Goal: Task Accomplishment & Management: Manage account settings

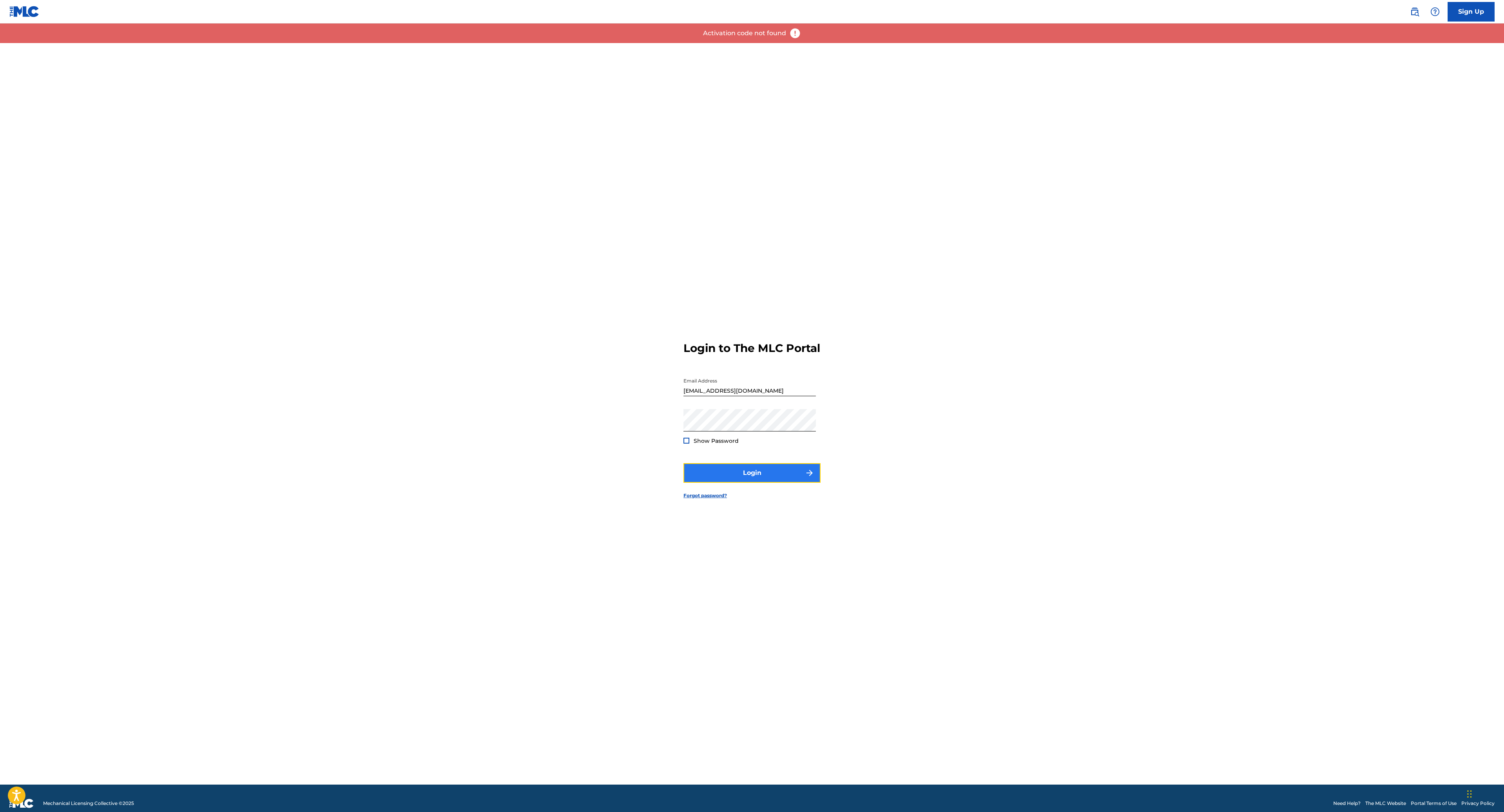
click at [756, 481] on button "Login" at bounding box center [752, 473] width 137 height 20
click at [687, 443] on div at bounding box center [686, 441] width 6 height 6
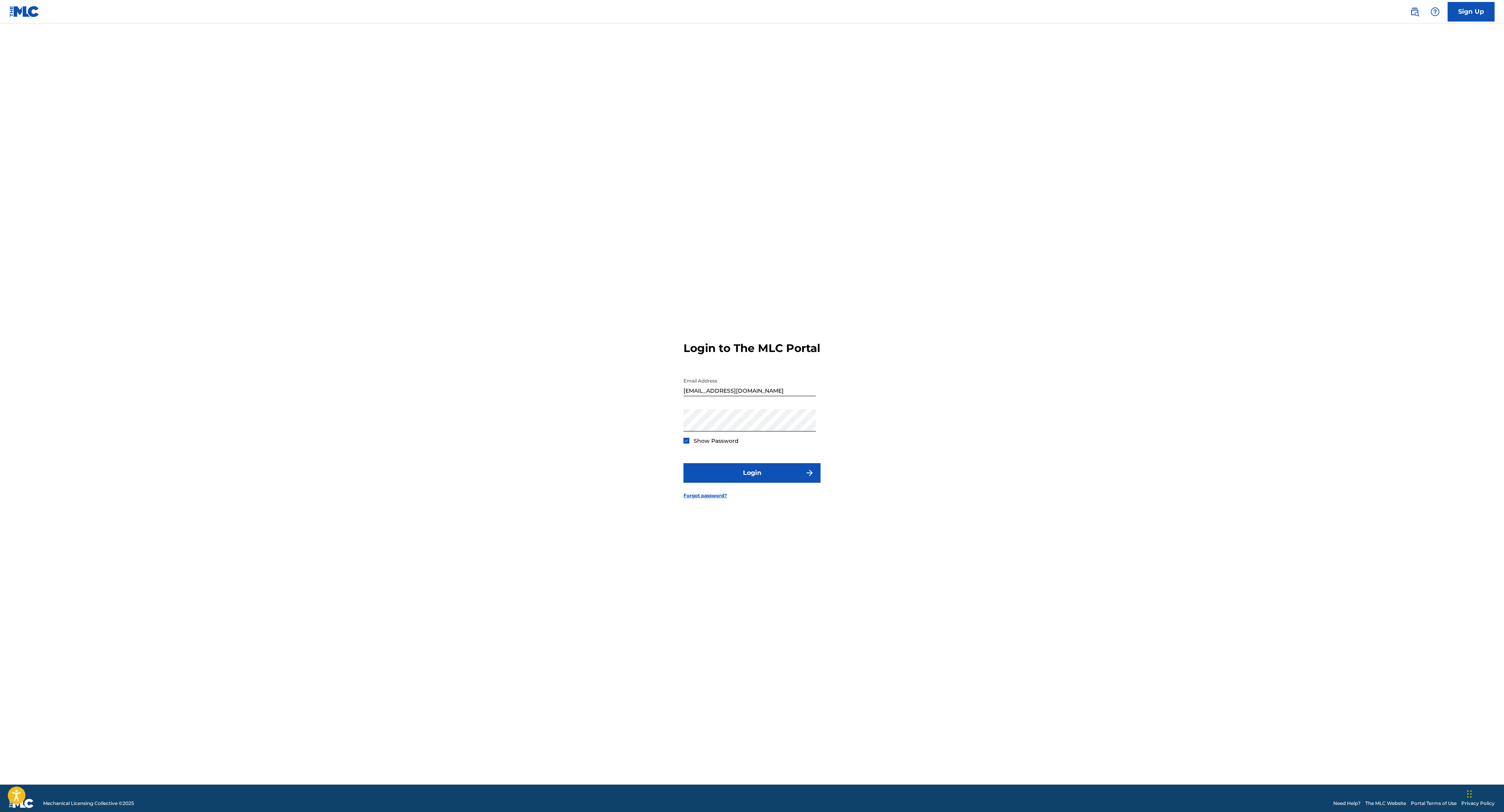
click at [687, 442] on img at bounding box center [686, 441] width 5 height 5
click at [751, 480] on button "Login" at bounding box center [752, 473] width 137 height 20
click at [683, 463] on button "Login" at bounding box center [752, 473] width 137 height 20
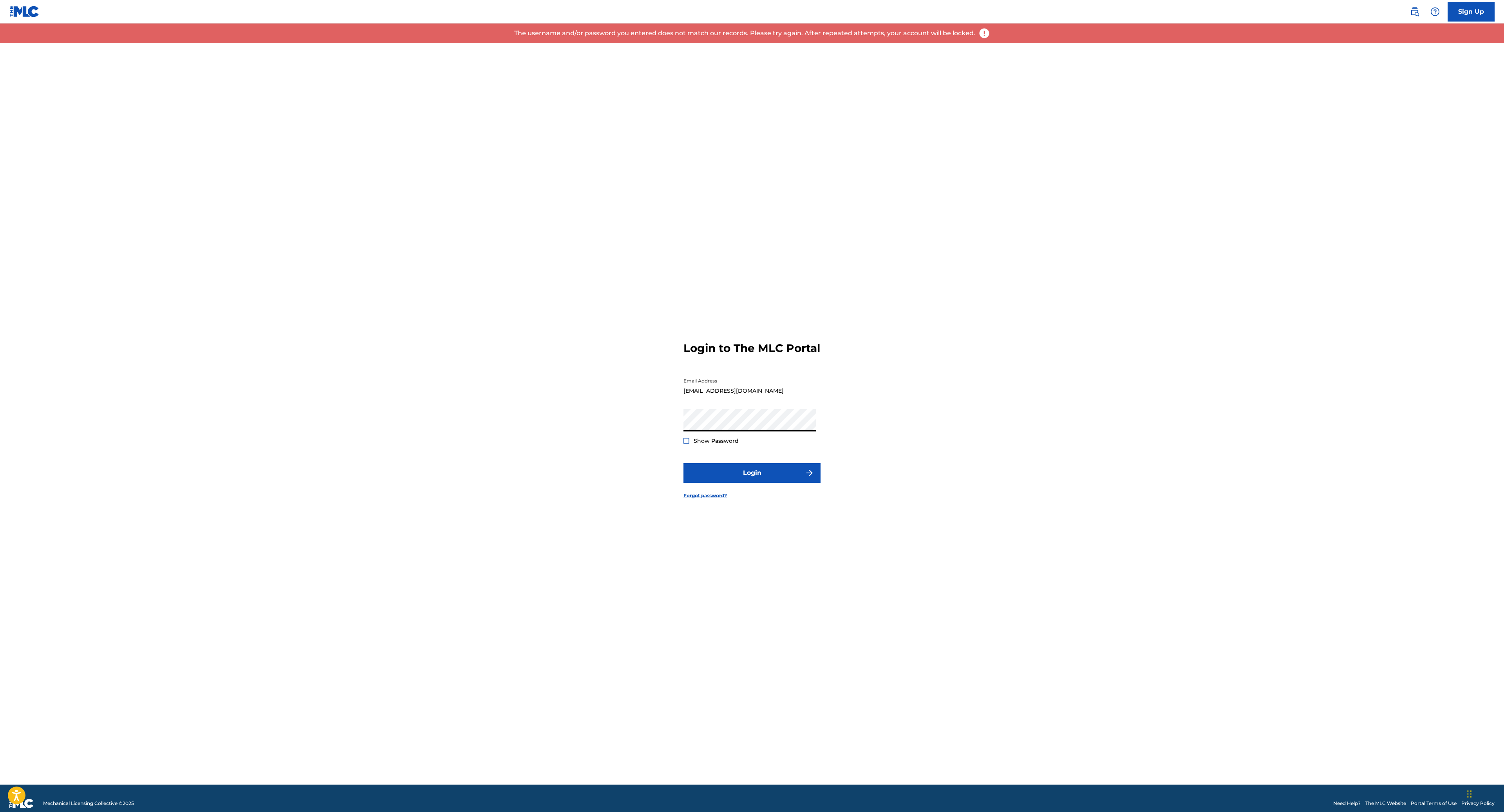
click at [683, 463] on button "Login" at bounding box center [752, 473] width 137 height 20
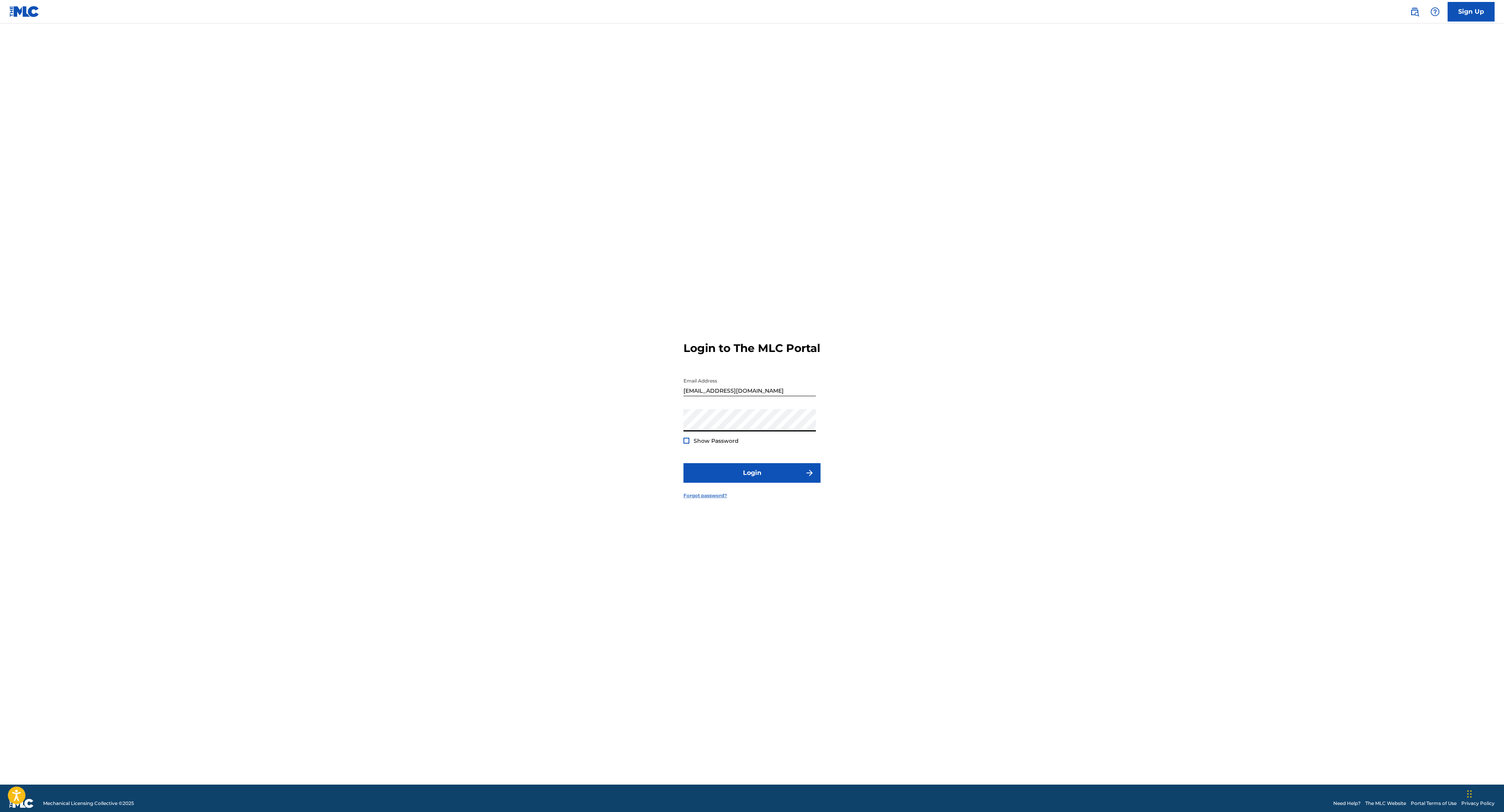
click at [696, 499] on link "Forgot password?" at bounding box center [705, 495] width 43 height 7
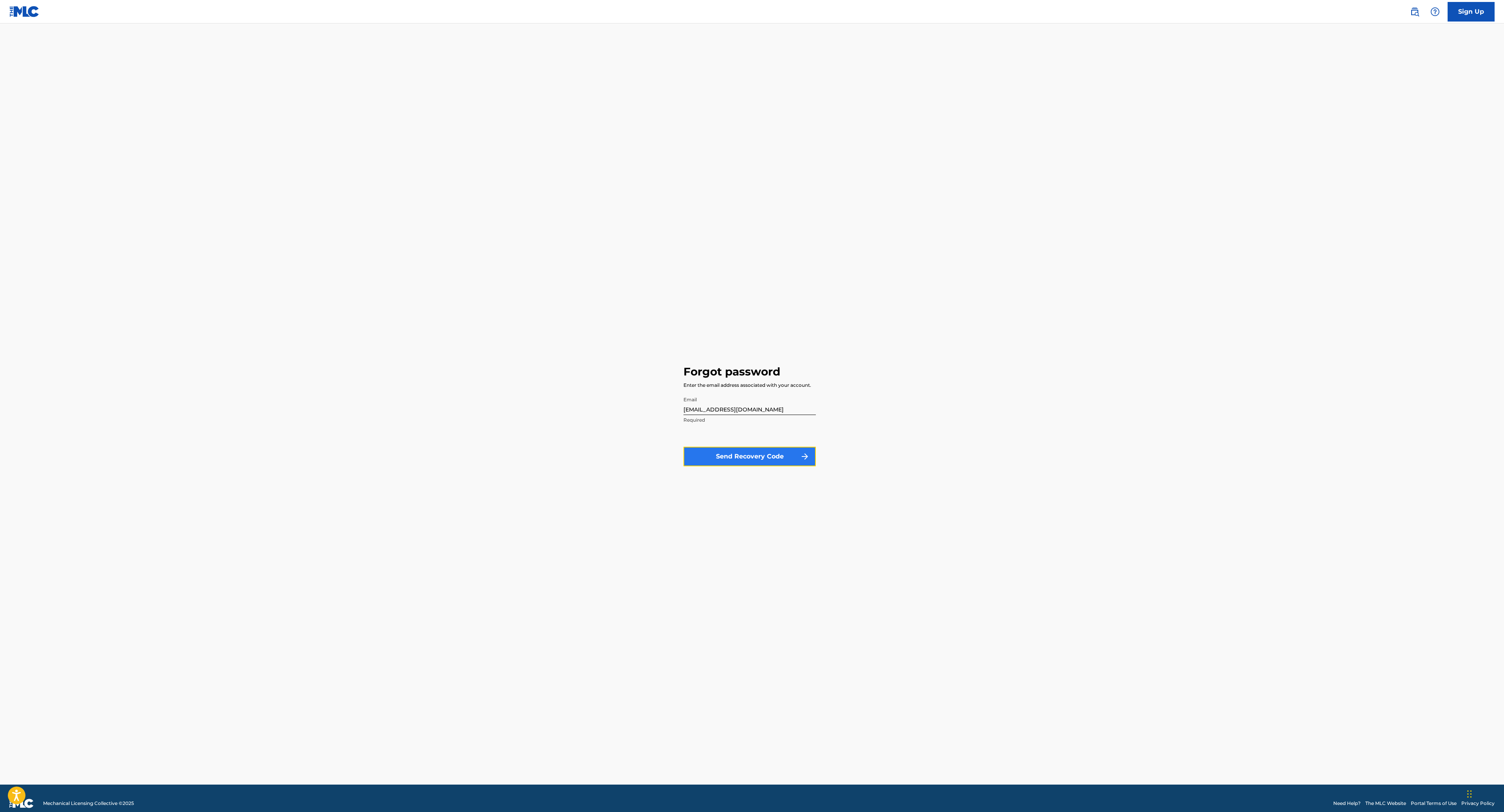
click at [787, 458] on button "Send Recovery Code" at bounding box center [750, 457] width 132 height 20
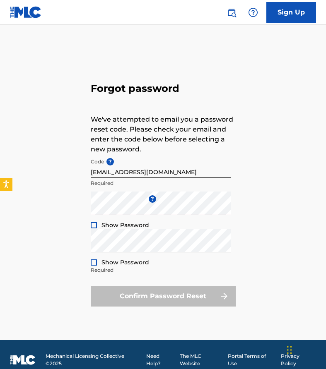
click at [94, 227] on div at bounding box center [94, 225] width 6 height 6
click at [94, 227] on img at bounding box center [94, 225] width 5 height 5
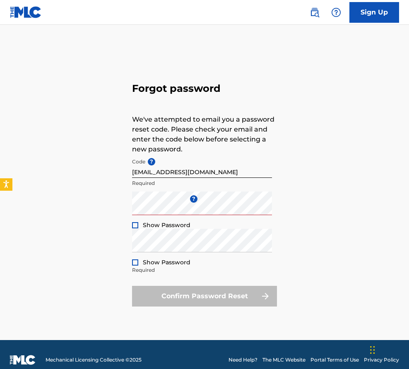
click at [135, 263] on div at bounding box center [135, 263] width 6 height 6
click at [136, 262] on img at bounding box center [135, 263] width 5 height 5
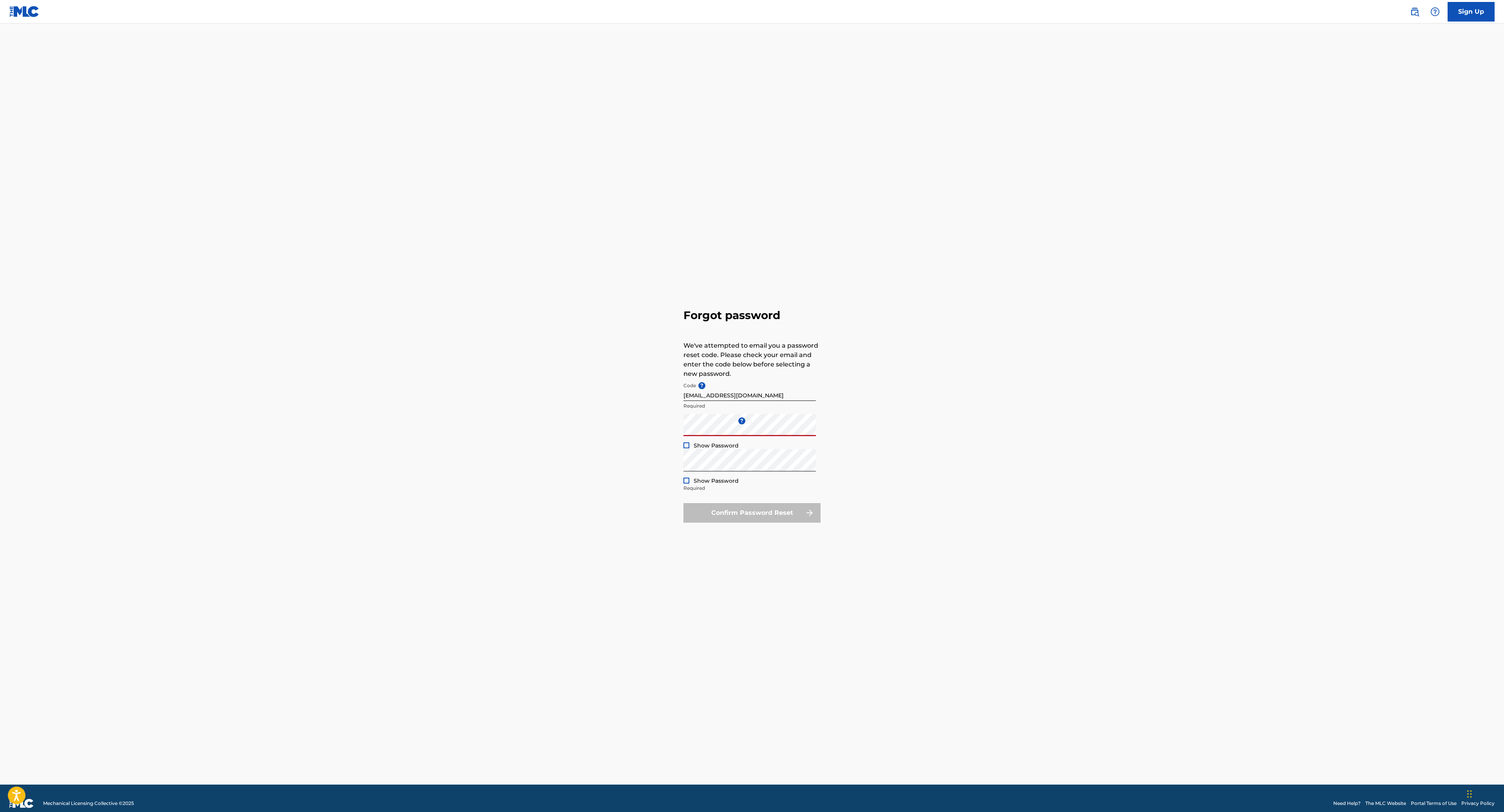
click at [686, 447] on div at bounding box center [686, 445] width 6 height 6
click at [687, 447] on img at bounding box center [686, 445] width 5 height 5
click at [687, 484] on div "Show Password" at bounding box center [711, 481] width 55 height 8
click at [687, 482] on div at bounding box center [686, 480] width 6 height 6
click at [687, 482] on img at bounding box center [686, 480] width 5 height 5
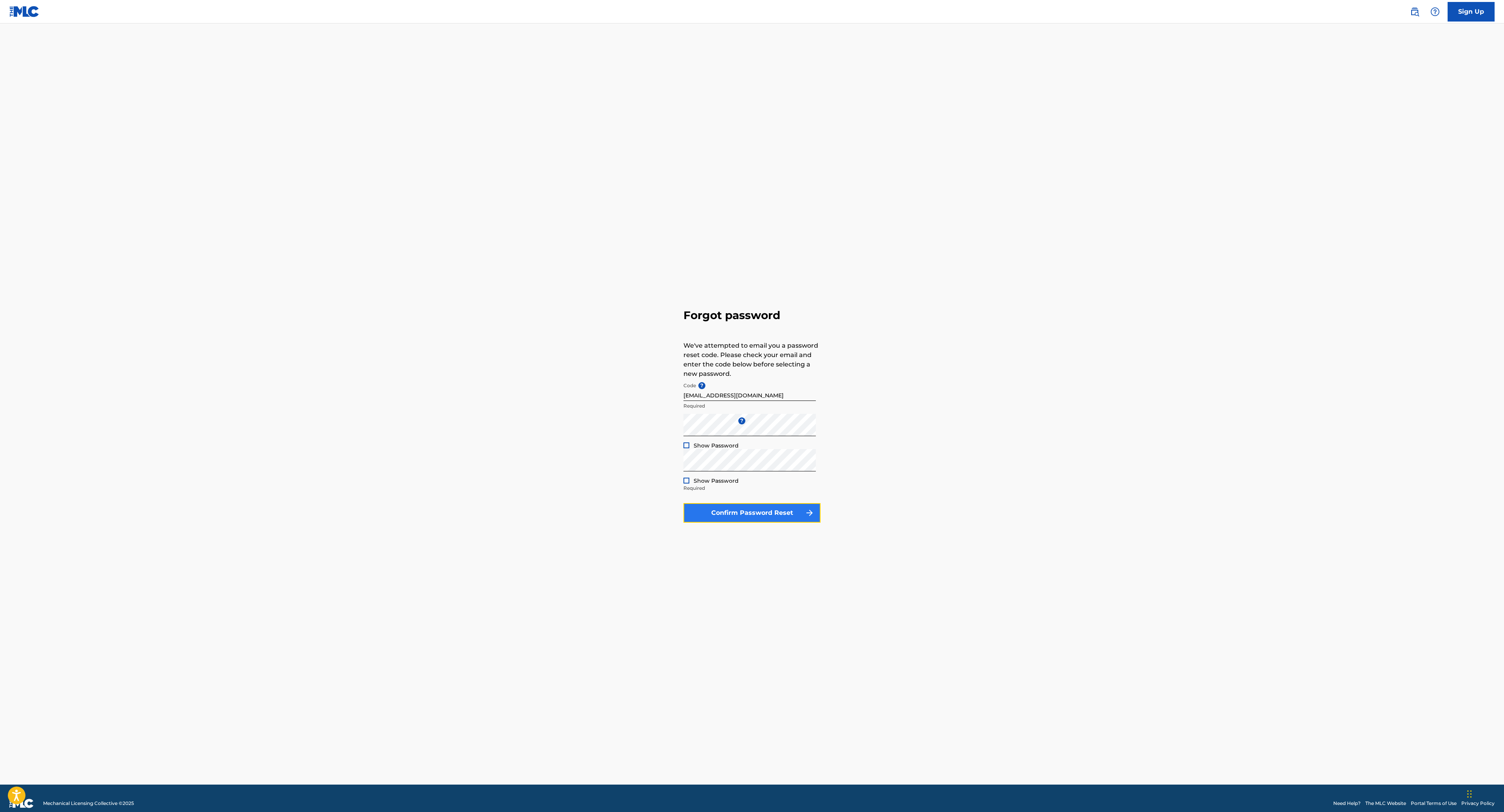
click at [734, 513] on button "Confirm Password Reset" at bounding box center [752, 512] width 137 height 20
click at [431, 442] on main "Forgot password We've attempted to email you a password reset code. Please chec…" at bounding box center [752, 404] width 1504 height 761
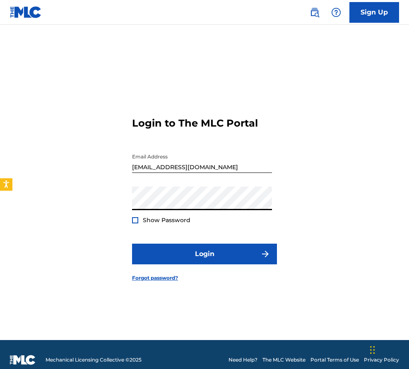
click at [137, 222] on div at bounding box center [135, 220] width 6 height 6
click at [137, 220] on img at bounding box center [135, 220] width 5 height 5
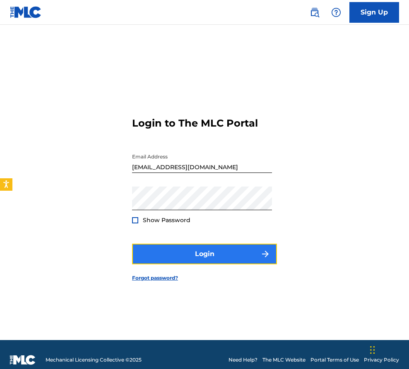
click at [187, 248] on button "Login" at bounding box center [204, 254] width 145 height 21
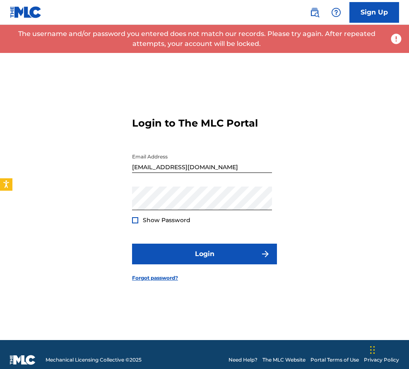
click at [301, 110] on div "Login to The MLC Portal Email Address [EMAIL_ADDRESS][DOMAIN_NAME] Password Sho…" at bounding box center [204, 193] width 409 height 295
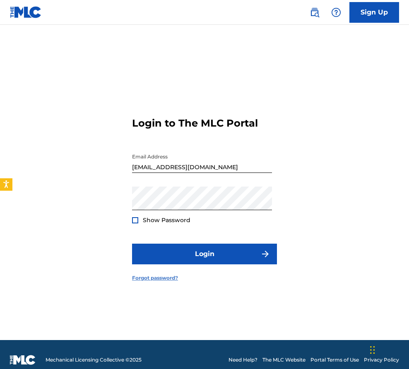
click at [152, 281] on link "Forgot password?" at bounding box center [155, 278] width 46 height 7
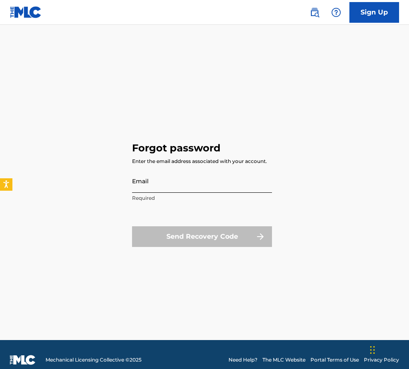
click at [179, 179] on input "Email" at bounding box center [202, 181] width 140 height 24
click at [179, 181] on input "Email" at bounding box center [202, 181] width 140 height 24
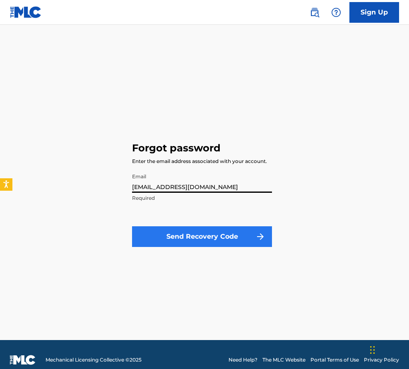
type input "[EMAIL_ADDRESS][DOMAIN_NAME]"
click at [213, 237] on button "Send Recovery Code" at bounding box center [202, 237] width 140 height 21
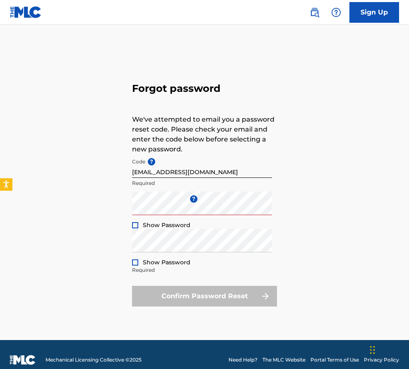
click at [136, 229] on div "Show Password" at bounding box center [161, 225] width 58 height 8
click at [134, 225] on div at bounding box center [135, 225] width 6 height 6
click at [134, 261] on div at bounding box center [135, 263] width 6 height 6
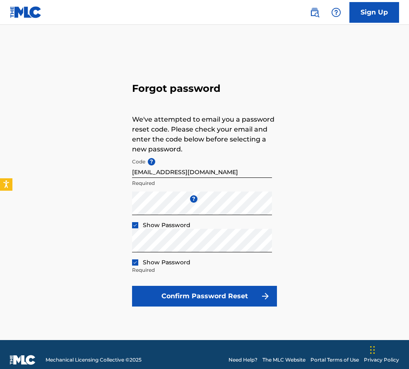
click at [134, 263] on img at bounding box center [135, 263] width 5 height 5
click at [137, 227] on img at bounding box center [135, 225] width 5 height 5
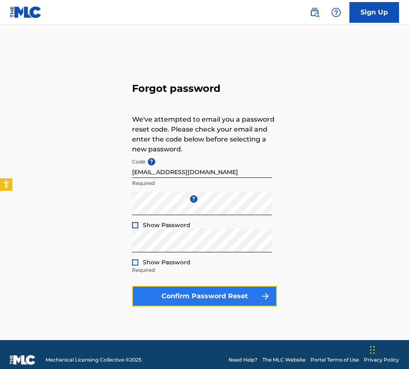
click at [167, 295] on button "Confirm Password Reset" at bounding box center [204, 296] width 145 height 21
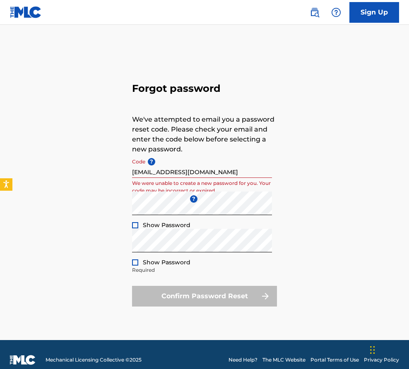
click at [301, 158] on div "Forgot password We've attempted to email you a password reset code. Please chec…" at bounding box center [204, 193] width 409 height 295
